Goal: Task Accomplishment & Management: Manage account settings

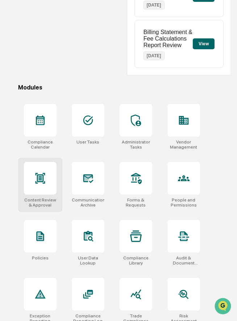
scroll to position [172, 0]
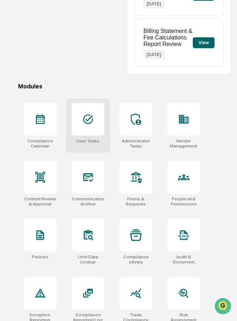
click at [90, 128] on div at bounding box center [88, 119] width 33 height 33
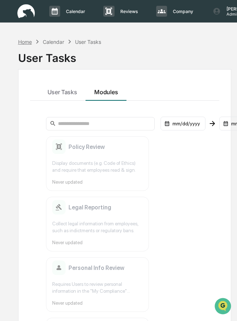
click at [25, 43] on div "Home" at bounding box center [25, 42] width 14 height 6
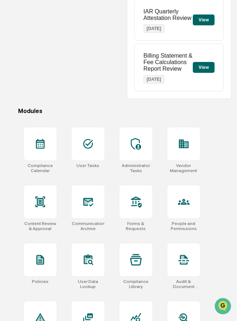
scroll to position [150, 0]
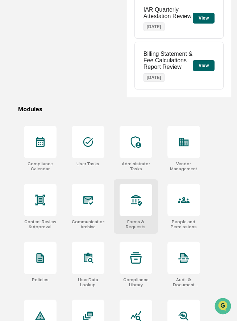
click at [132, 203] on icon at bounding box center [136, 200] width 12 height 12
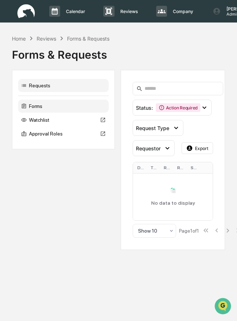
click at [56, 111] on div "Forms" at bounding box center [63, 106] width 90 height 13
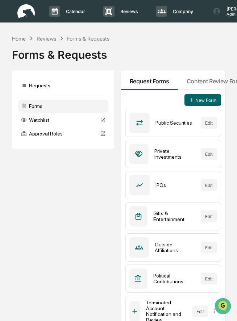
click at [17, 40] on div "Home" at bounding box center [19, 38] width 14 height 6
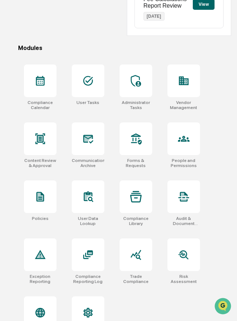
scroll to position [237, 0]
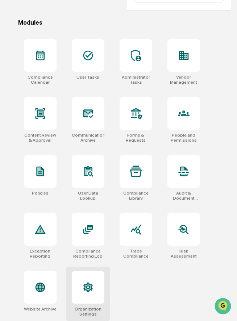
click at [85, 283] on icon at bounding box center [88, 287] width 12 height 12
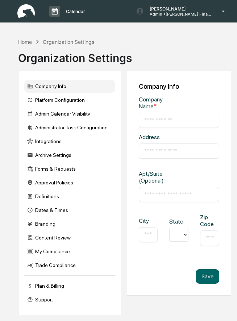
type input "**********"
type input "*********"
type input "*****"
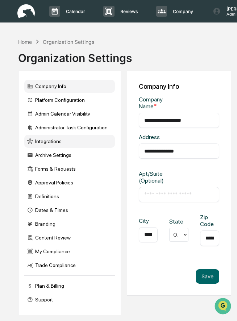
click at [63, 144] on div "Integrations" at bounding box center [69, 141] width 90 height 13
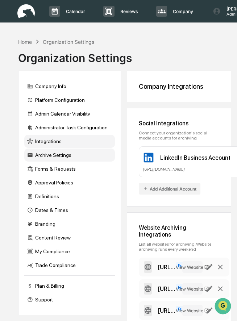
click at [52, 157] on div "Archive Settings" at bounding box center [69, 154] width 90 height 13
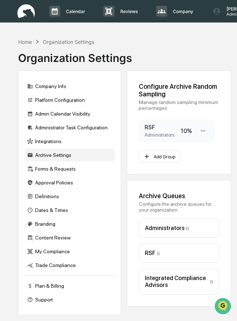
click at [164, 130] on h3 "RSF" at bounding box center [162, 127] width 36 height 7
click at [205, 133] on icon at bounding box center [202, 130] width 7 height 7
click at [187, 119] on div "Configure Archive Random Sampling Manage random sampling minimum percentages. R…" at bounding box center [179, 123] width 105 height 104
click at [164, 156] on button "Add Group" at bounding box center [160, 157] width 42 height 12
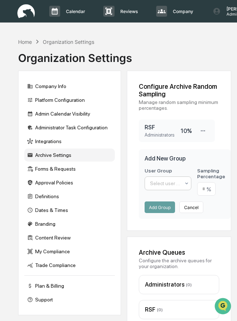
click at [169, 181] on div at bounding box center [165, 183] width 30 height 7
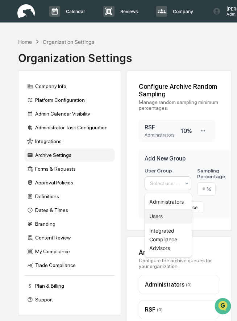
click at [168, 218] on div "Users" at bounding box center [168, 216] width 47 height 14
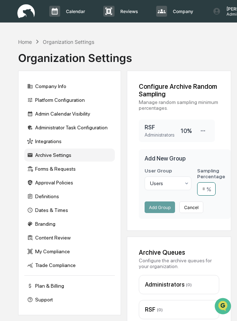
click at [205, 190] on input "number" at bounding box center [206, 188] width 18 height 13
type input "**"
click at [164, 207] on button "Add Group" at bounding box center [159, 207] width 30 height 12
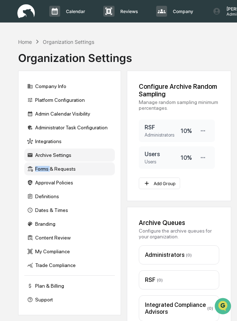
click at [52, 167] on div "Forms & Requests" at bounding box center [69, 168] width 90 height 13
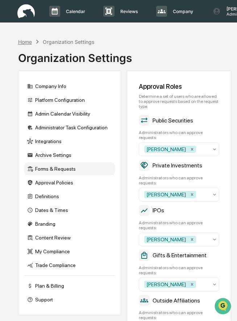
click at [25, 41] on div "Home" at bounding box center [25, 42] width 14 height 6
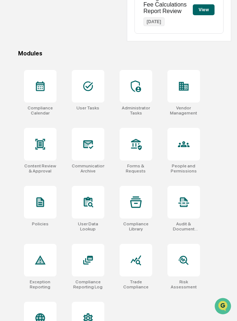
scroll to position [210, 0]
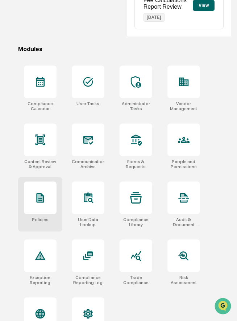
click at [38, 202] on icon at bounding box center [40, 198] width 8 height 10
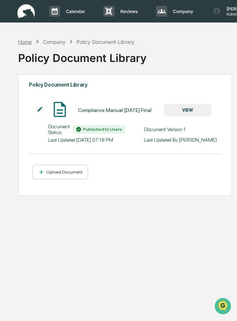
click at [25, 41] on div "Home" at bounding box center [25, 42] width 14 height 6
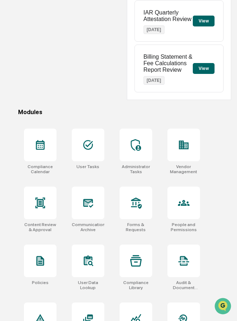
scroll to position [233, 0]
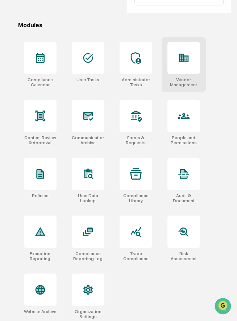
click at [179, 65] on div at bounding box center [183, 58] width 33 height 33
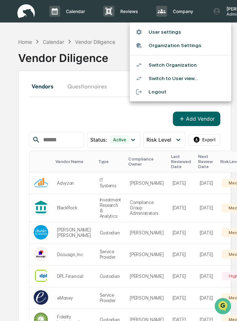
click at [181, 66] on li "Switch Organization" at bounding box center [180, 64] width 101 height 13
